Goal: Task Accomplishment & Management: Manage account settings

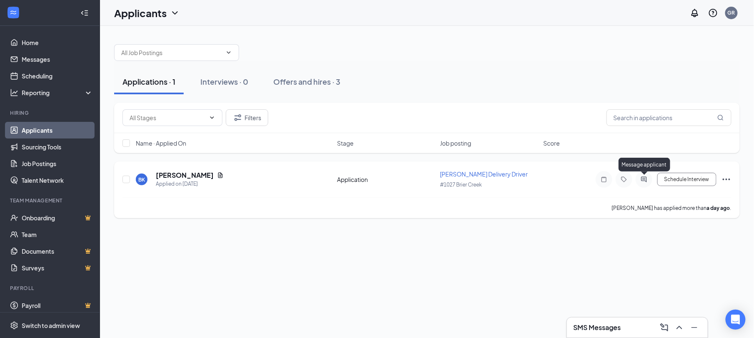
click at [644, 181] on icon "ActiveChat" at bounding box center [643, 178] width 5 height 5
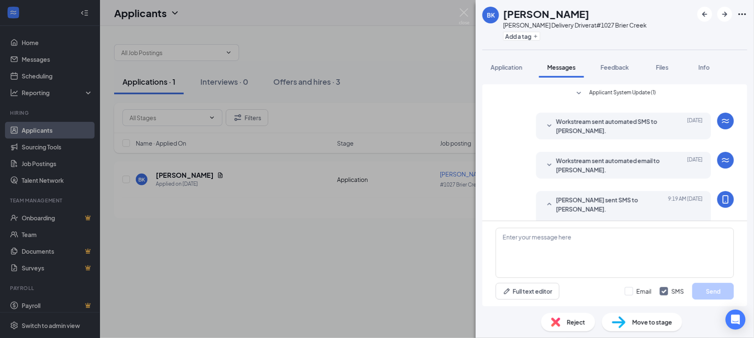
scroll to position [75, 0]
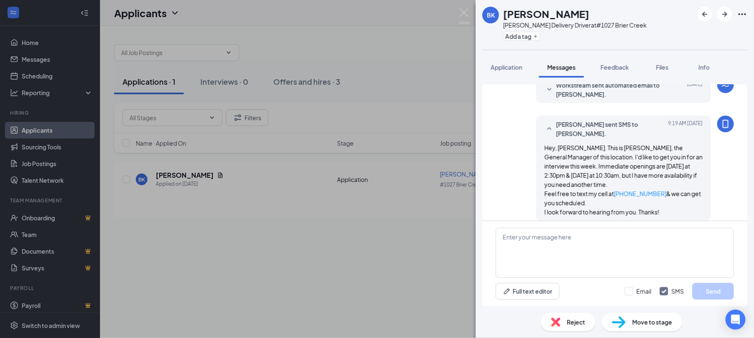
click at [348, 263] on div "BK [PERSON_NAME] [PERSON_NAME] Delivery Driver at #[STREET_ADDRESS] Add a tag A…" at bounding box center [377, 169] width 754 height 338
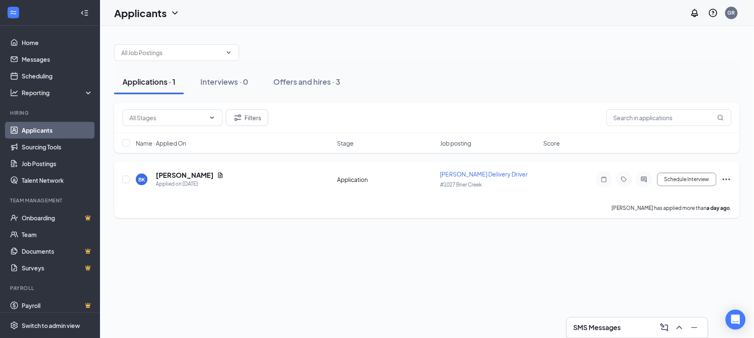
click at [645, 179] on icon "ActiveChat" at bounding box center [643, 178] width 5 height 5
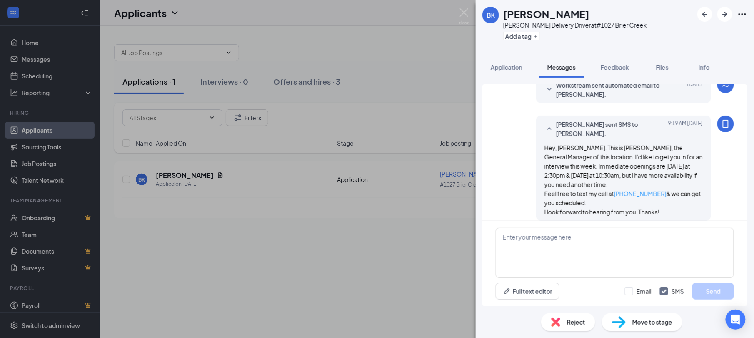
scroll to position [20, 0]
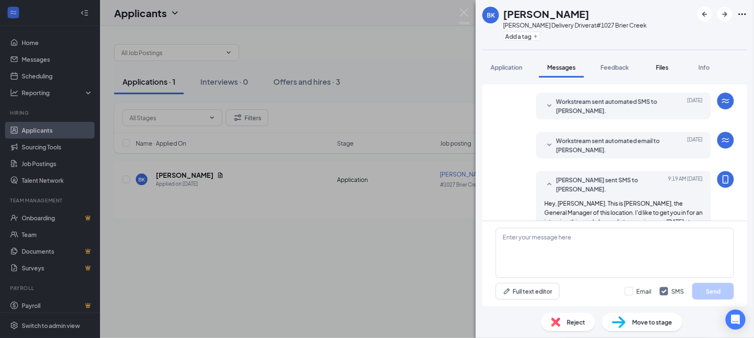
click at [677, 62] on button "Files" at bounding box center [662, 67] width 33 height 21
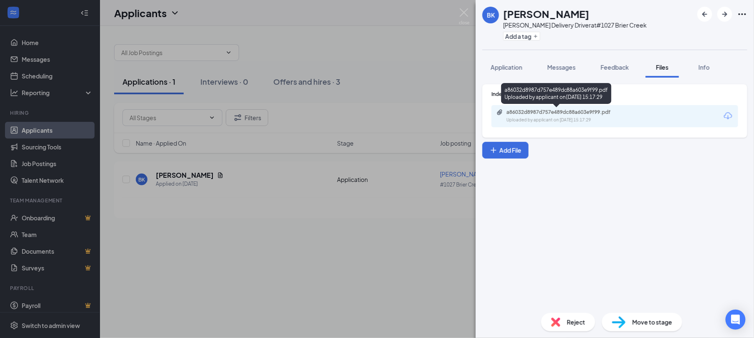
click at [569, 116] on div "a86032d8987d757e489dc88a603e9f99.pdf Uploaded by applicant on [DATE] 15:17:29" at bounding box center [564, 116] width 135 height 15
click at [452, 67] on div "BK [PERSON_NAME] [PERSON_NAME] Delivery Driver at #1027 [GEOGRAPHIC_DATA] Add a…" at bounding box center [377, 169] width 754 height 338
